Goal: Transaction & Acquisition: Book appointment/travel/reservation

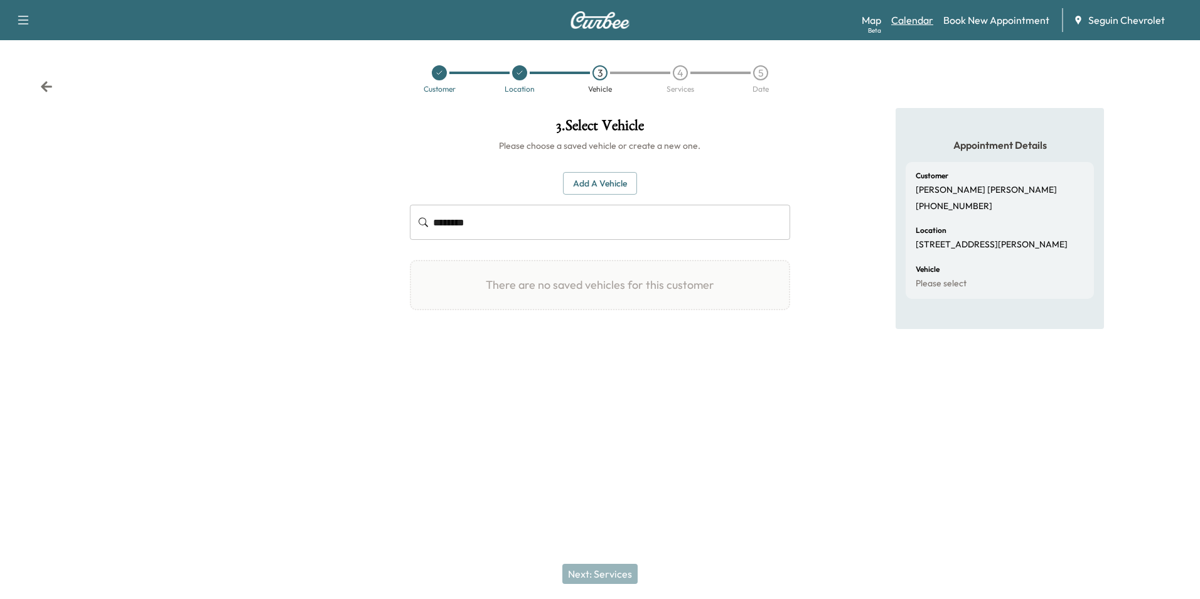
click at [898, 18] on link "Calendar" at bounding box center [912, 20] width 42 height 15
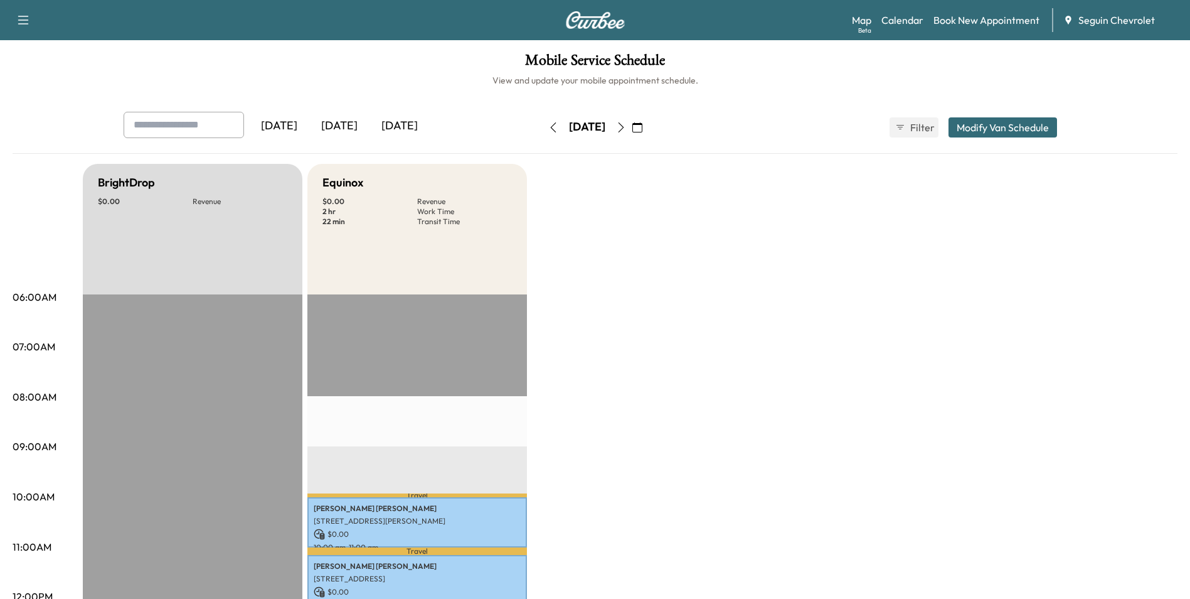
click at [403, 122] on div "[DATE]" at bounding box center [400, 126] width 60 height 29
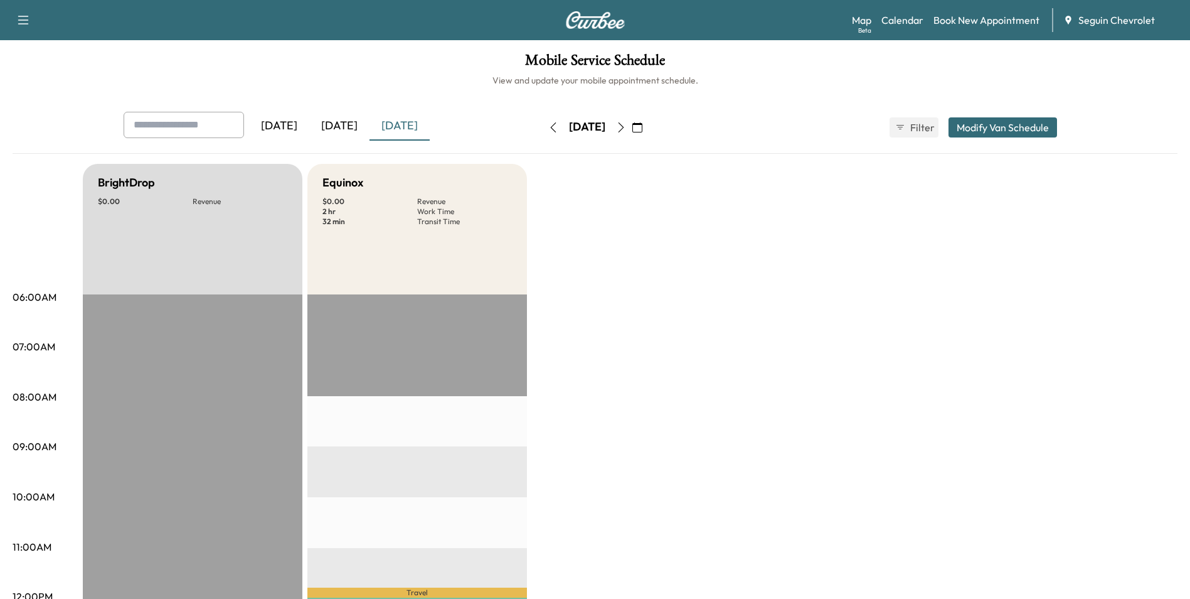
click at [626, 130] on icon "button" at bounding box center [621, 127] width 10 height 10
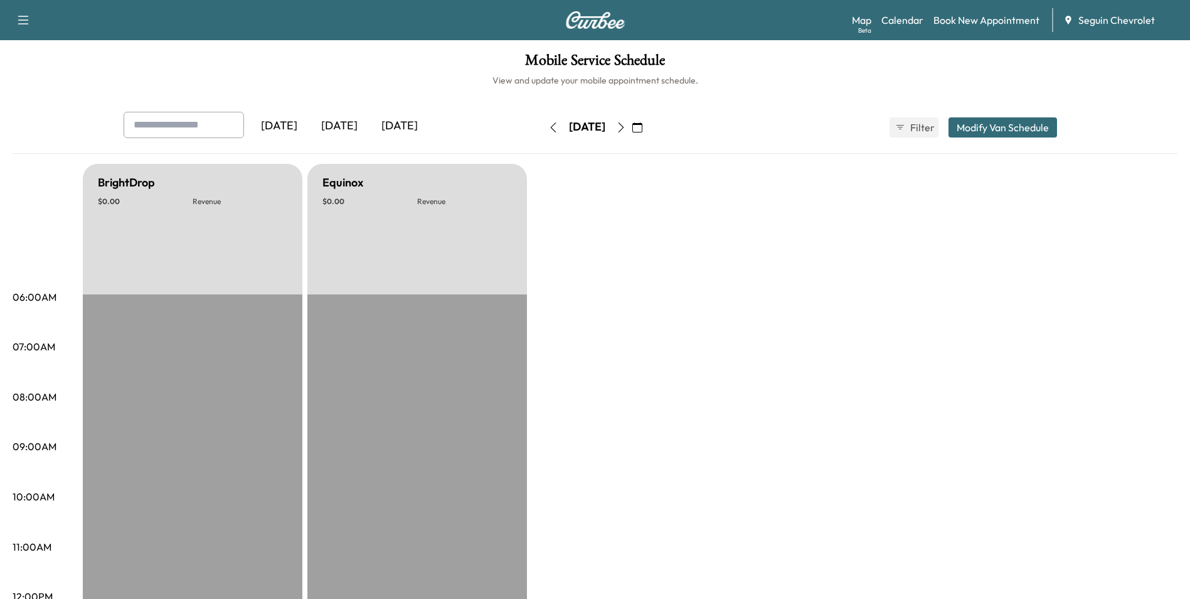
click at [632, 130] on button "button" at bounding box center [620, 127] width 21 height 20
click at [626, 130] on icon "button" at bounding box center [621, 127] width 10 height 10
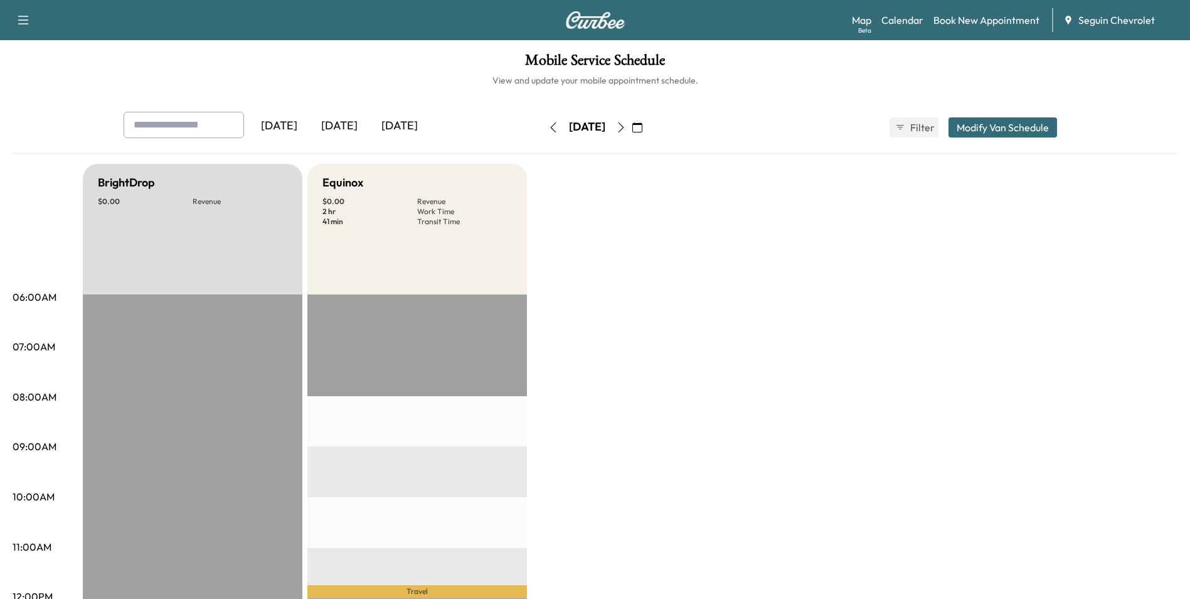
click at [626, 128] on icon "button" at bounding box center [621, 127] width 10 height 10
click at [626, 127] on icon "button" at bounding box center [621, 127] width 10 height 10
click at [624, 129] on icon "button" at bounding box center [621, 127] width 6 height 10
